Goal: Information Seeking & Learning: Learn about a topic

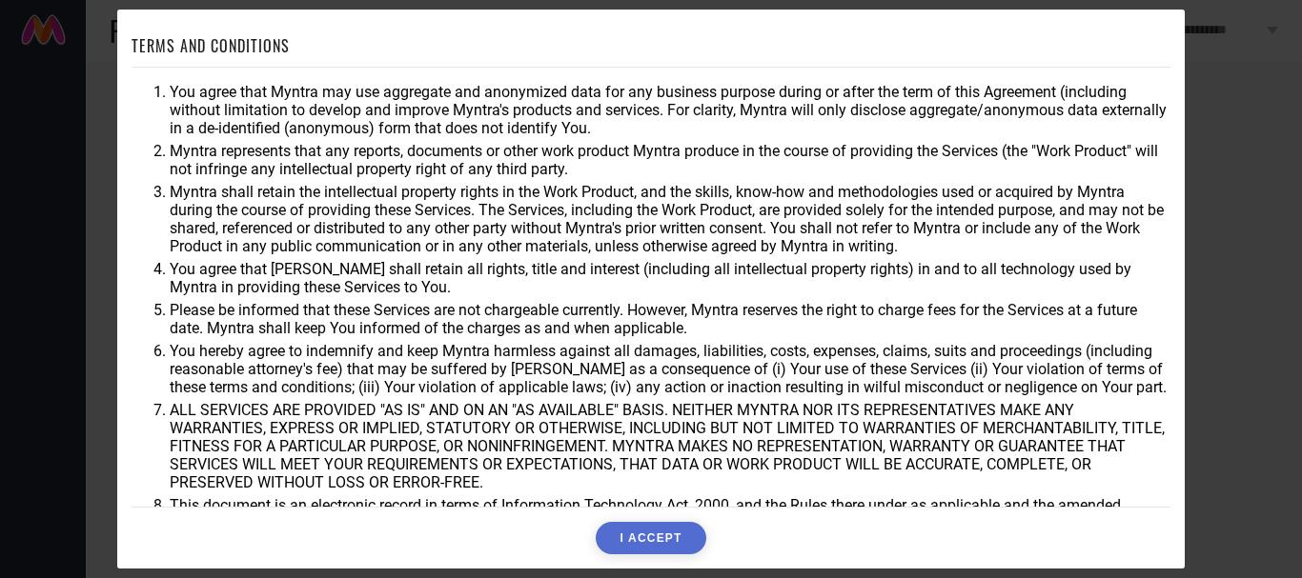
click at [670, 533] on button "I ACCEPT" at bounding box center [651, 538] width 110 height 32
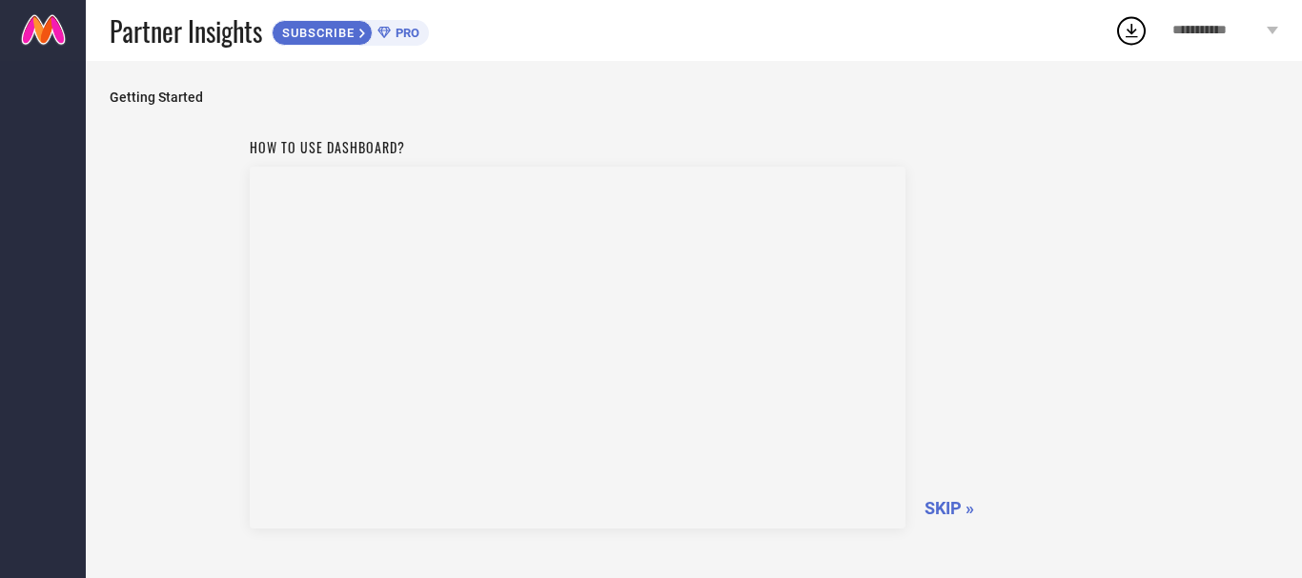
click at [944, 503] on span "SKIP »" at bounding box center [949, 508] width 50 height 20
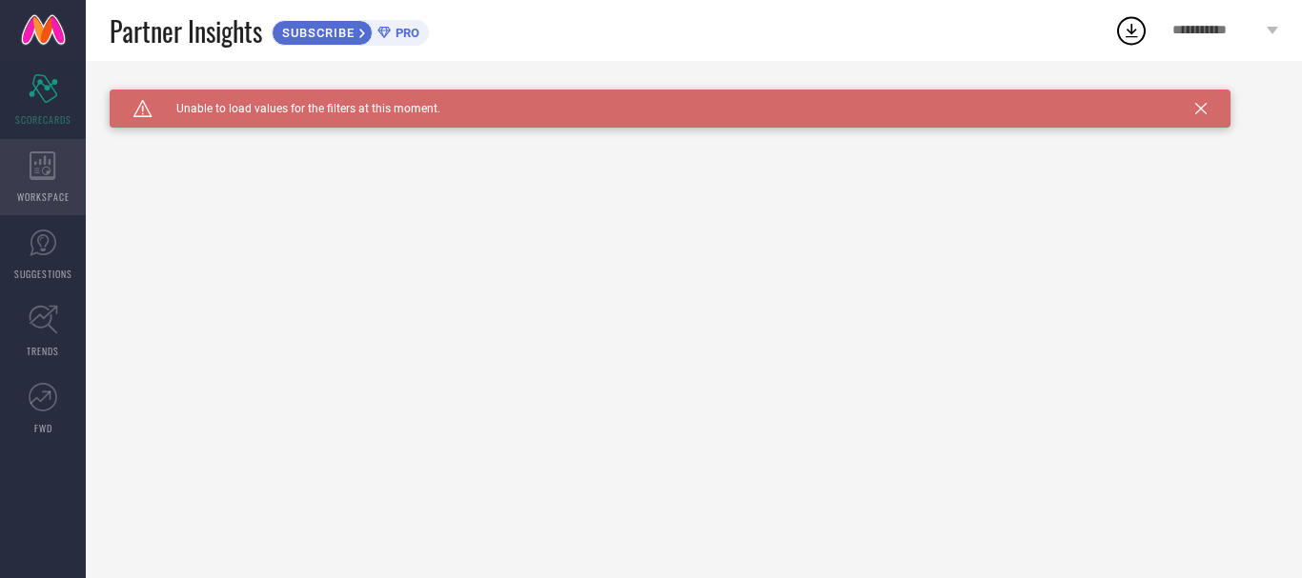
click at [62, 162] on div "WORKSPACE" at bounding box center [43, 177] width 86 height 76
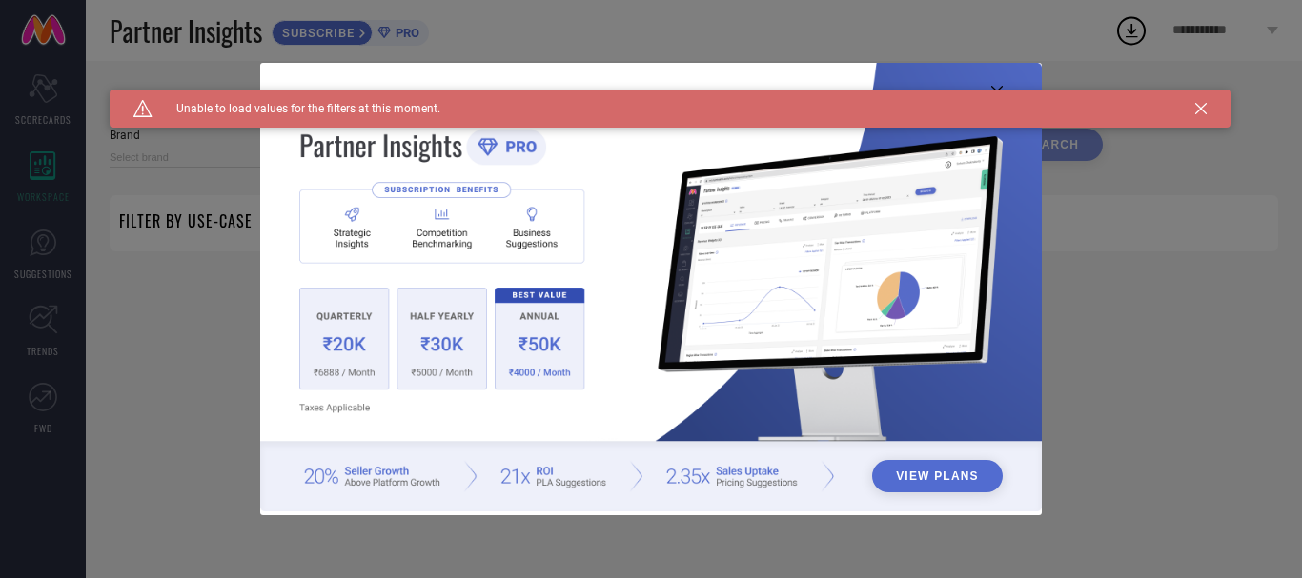
type input "1 STOP FASHION"
type input "All"
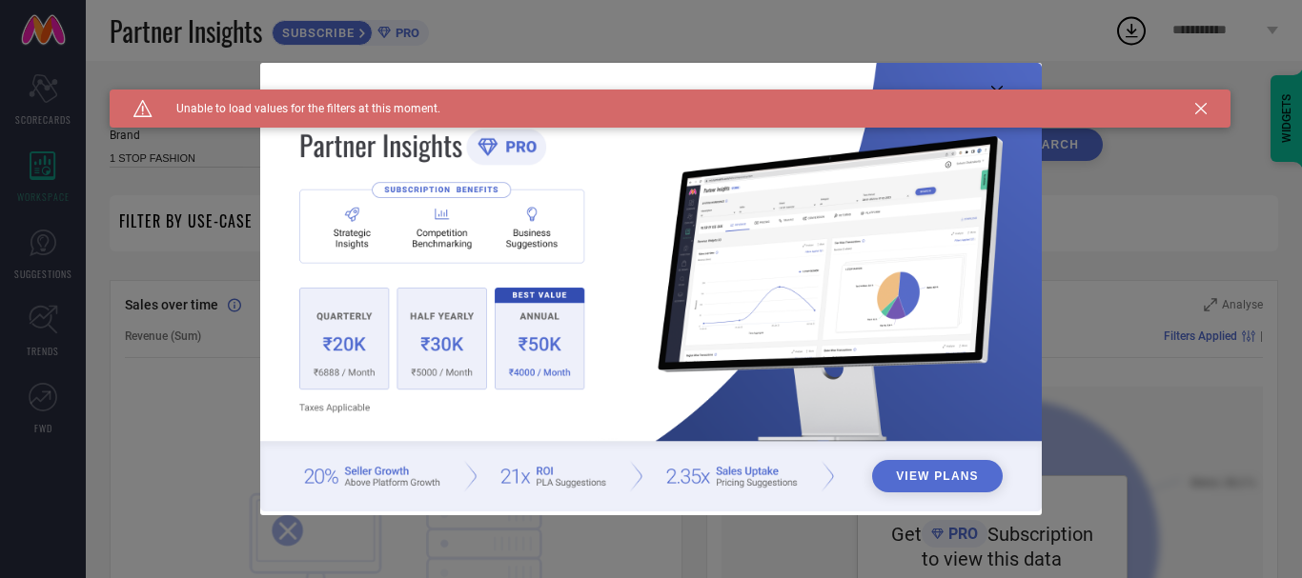
click at [873, 476] on button "View Plans" at bounding box center [937, 476] width 131 height 32
click at [1196, 104] on icon at bounding box center [1200, 108] width 11 height 11
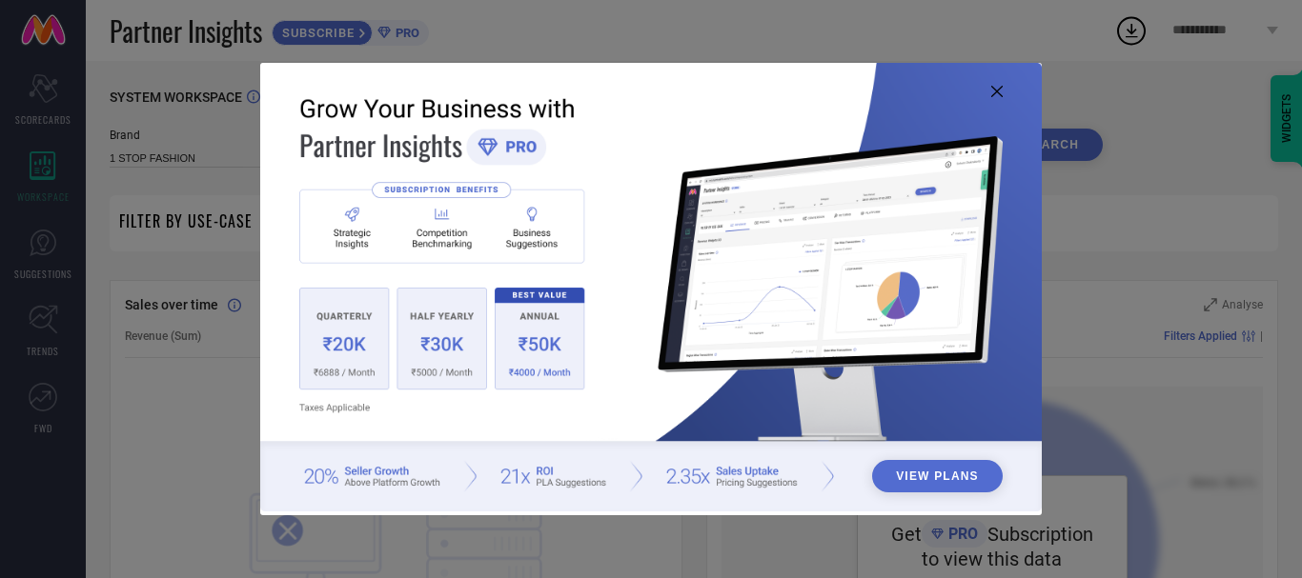
click at [1002, 88] on img at bounding box center [650, 287] width 781 height 449
click at [1000, 88] on icon at bounding box center [996, 91] width 11 height 11
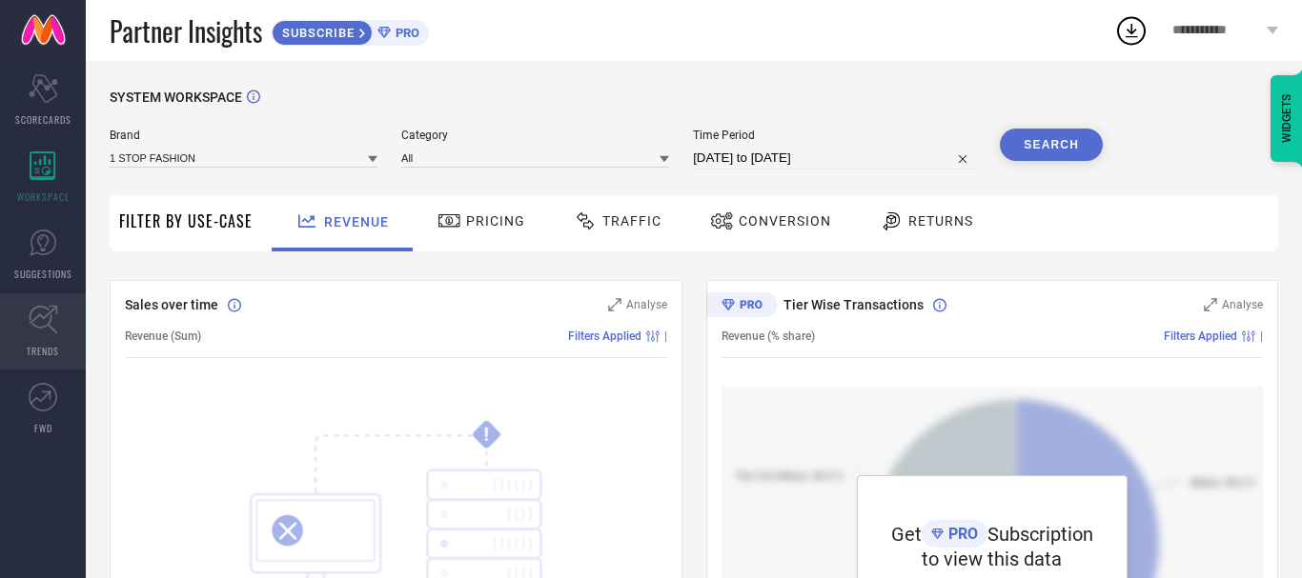
click at [43, 336] on link "TRENDS" at bounding box center [43, 331] width 86 height 76
